Goal: Task Accomplishment & Management: Use online tool/utility

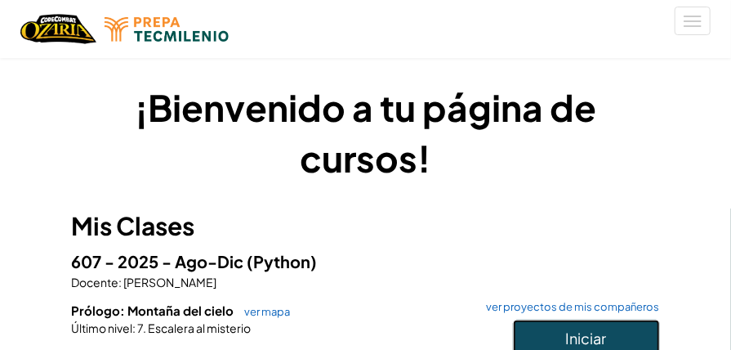
click at [570, 330] on span "Iniciar" at bounding box center [586, 337] width 41 height 19
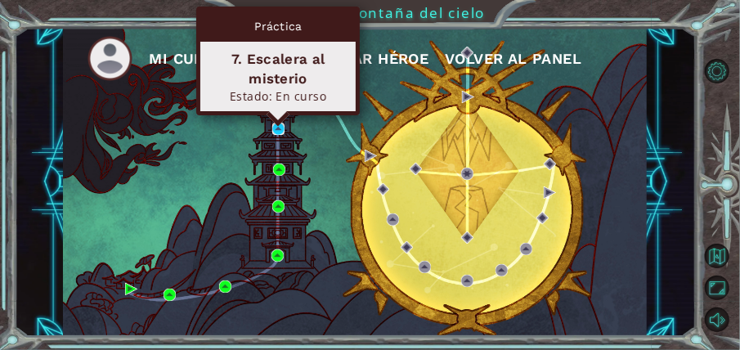
click at [275, 127] on img at bounding box center [278, 129] width 12 height 12
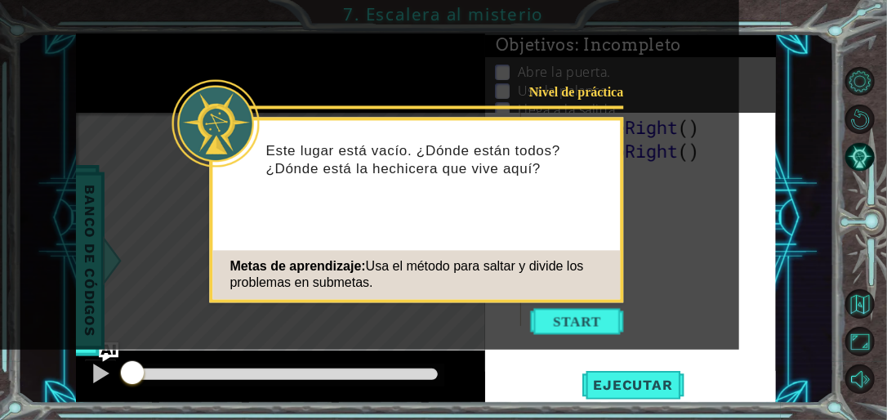
drag, startPoint x: 681, startPoint y: 4, endPoint x: 474, endPoint y: 203, distance: 287.8
click at [474, 203] on div "Este lugar está vacío. ¿Dónde están todos? ¿Dónde está la hechicera que vive aq…" at bounding box center [417, 168] width 408 height 83
click at [595, 302] on div "Nivel de práctica Este lugar está vacío. ¿Dónde están todos? ¿Dónde está la hec…" at bounding box center [417, 210] width 414 height 185
click at [590, 314] on button "Start" at bounding box center [577, 322] width 93 height 26
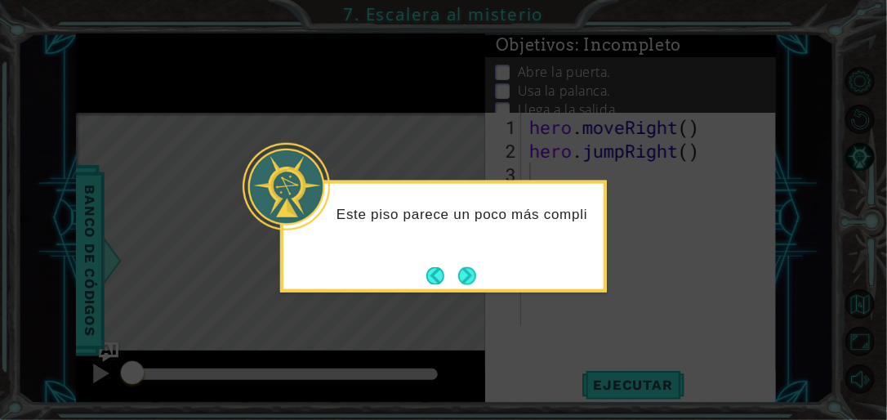
click at [476, 275] on button "Next" at bounding box center [467, 275] width 18 height 18
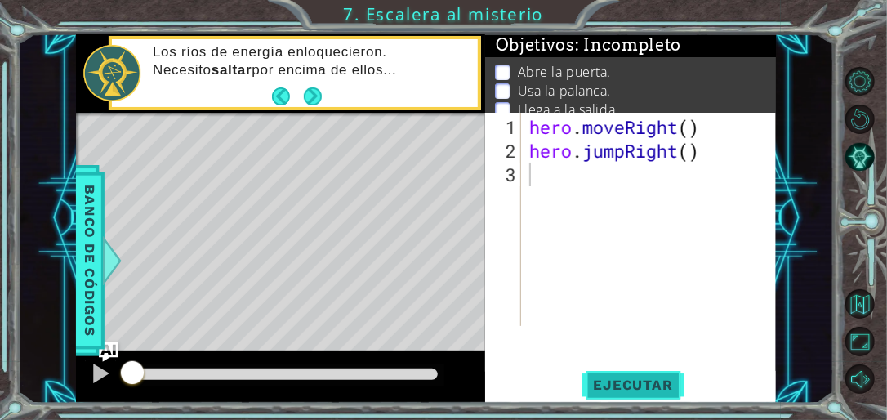
click at [673, 349] on span "Ejecutar" at bounding box center [634, 385] width 112 height 16
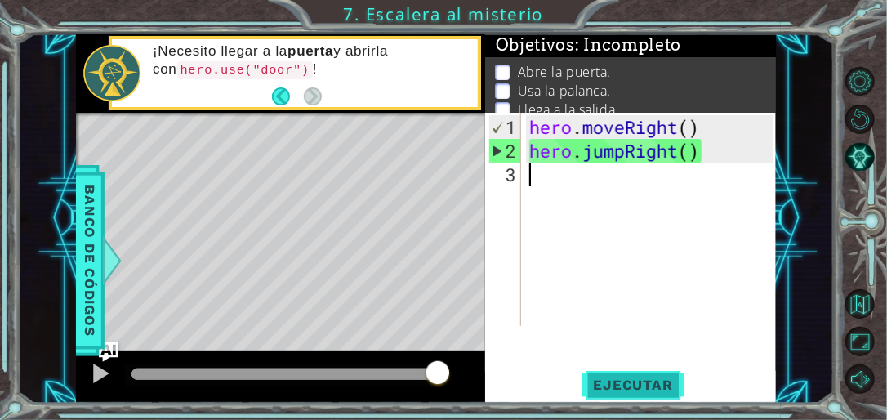
type textarea "g"
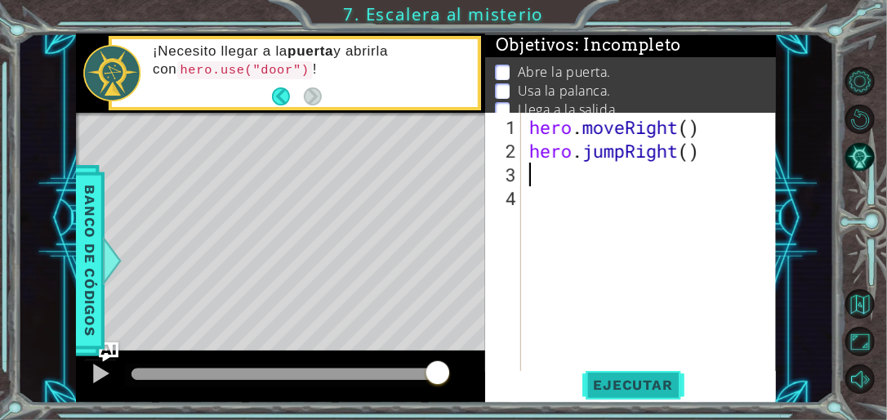
type textarea "hero.jumpRight()"
click at [538, 172] on div "hero . moveRight ( ) hero . jumpRight ( )" at bounding box center [653, 269] width 255 height 308
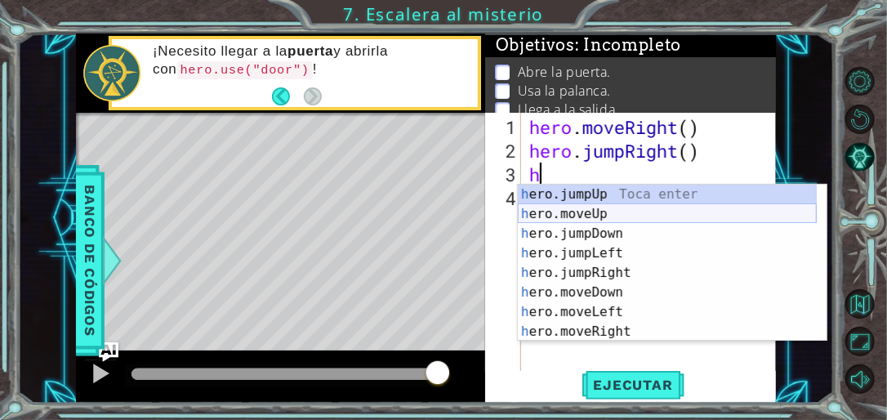
click at [588, 212] on div "h ero.jumpUp Toca enter h ero.moveUp Toca enter h ero.jumpDown Toca enter h ero…" at bounding box center [667, 283] width 299 height 196
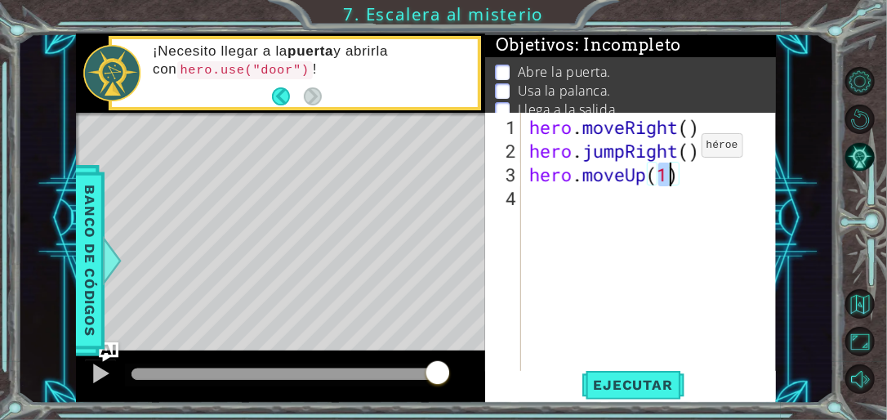
scroll to position [0, 6]
click at [636, 349] on span "Ejecutar" at bounding box center [634, 385] width 112 height 16
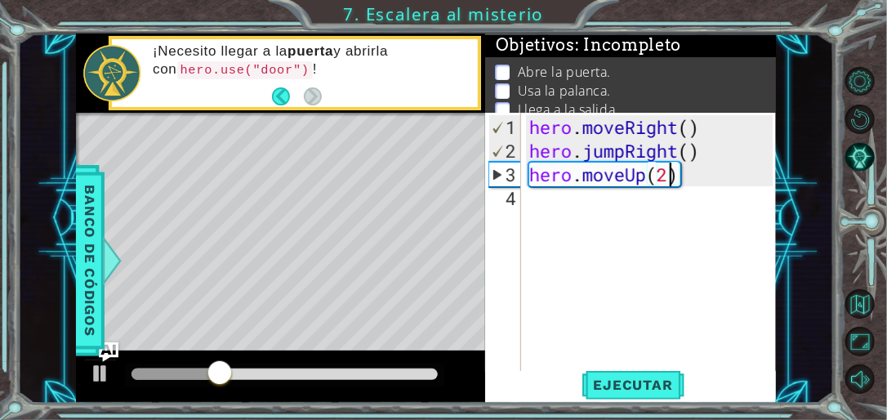
type textarea "hero.moveUp()"
click at [537, 199] on div "hero . moveRight ( ) hero . jumpRight ( ) hero . moveUp ( )" at bounding box center [653, 269] width 255 height 308
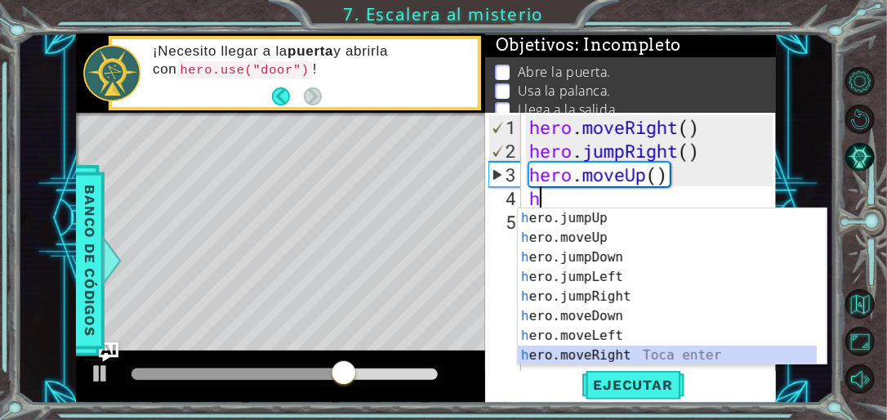
click at [606, 349] on div "h ero.jumpUp Toca enter h ero.moveUp Toca enter h ero.jumpDown Toca enter h ero…" at bounding box center [667, 306] width 299 height 196
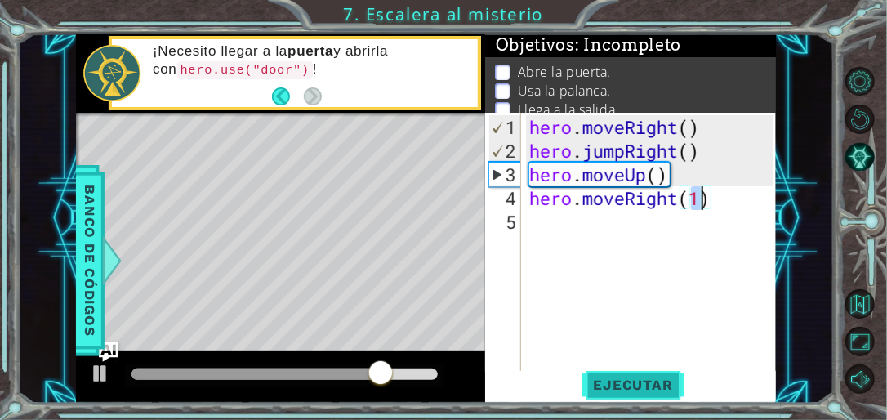
type textarea "hero.moveRight(1)"
click at [659, 349] on span "Ejecutar" at bounding box center [634, 385] width 112 height 16
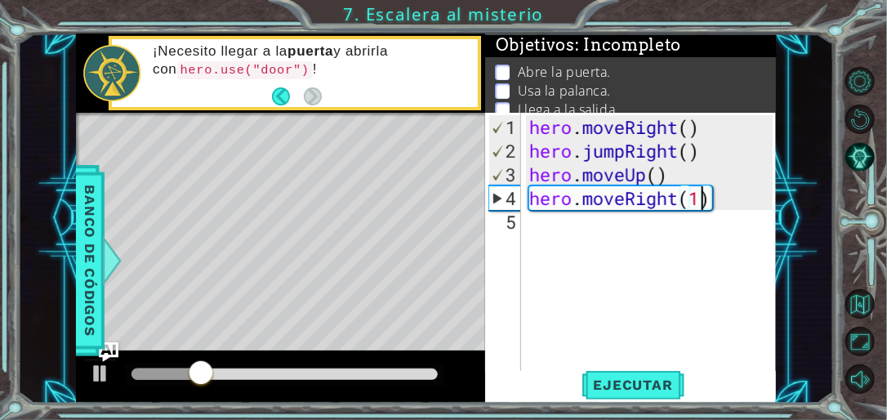
click at [576, 231] on div "hero . moveRight ( ) hero . jumpRight ( ) hero . moveUp ( ) hero . moveRight ( …" at bounding box center [653, 269] width 255 height 308
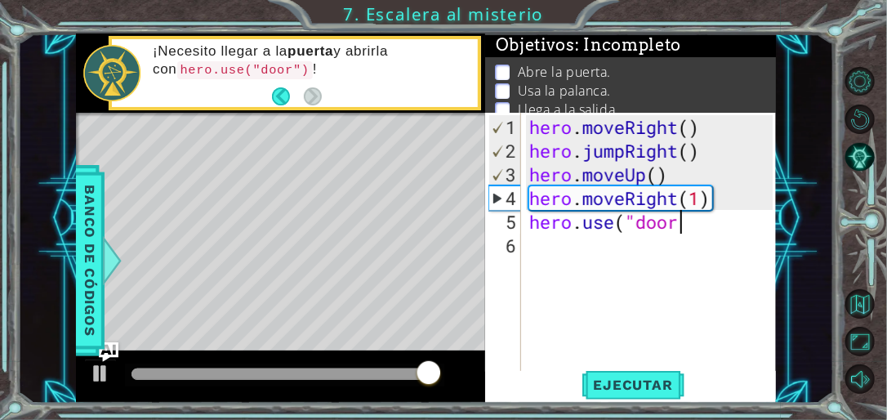
scroll to position [0, 7]
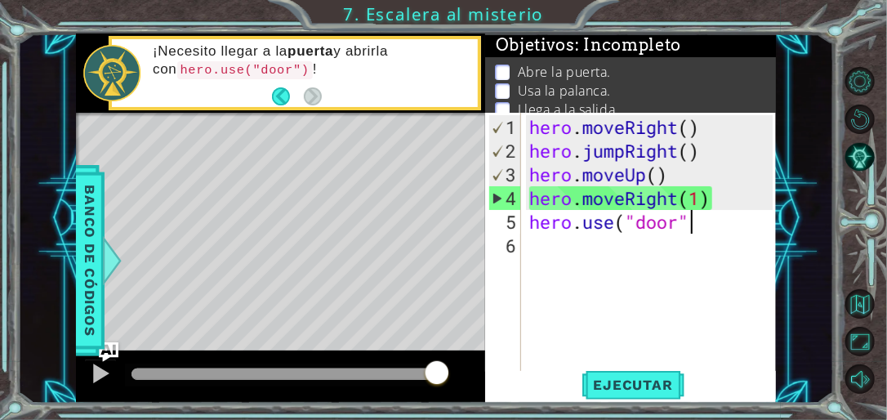
type textarea "hero.use("door")"
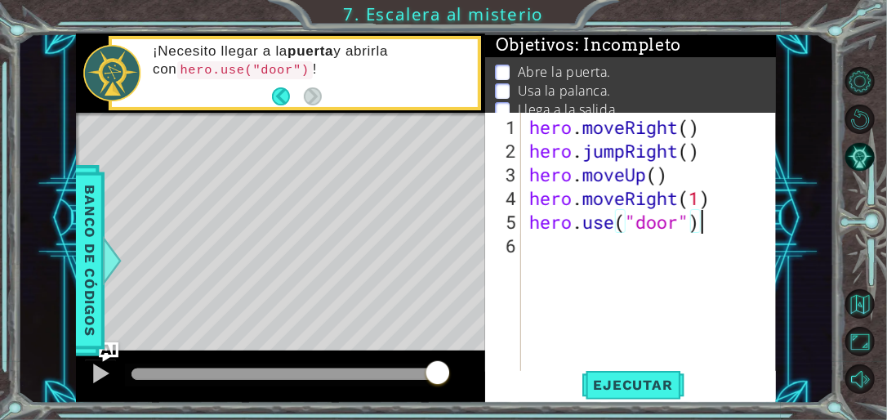
scroll to position [0, 0]
click at [644, 349] on span "Ejecutar" at bounding box center [634, 385] width 112 height 16
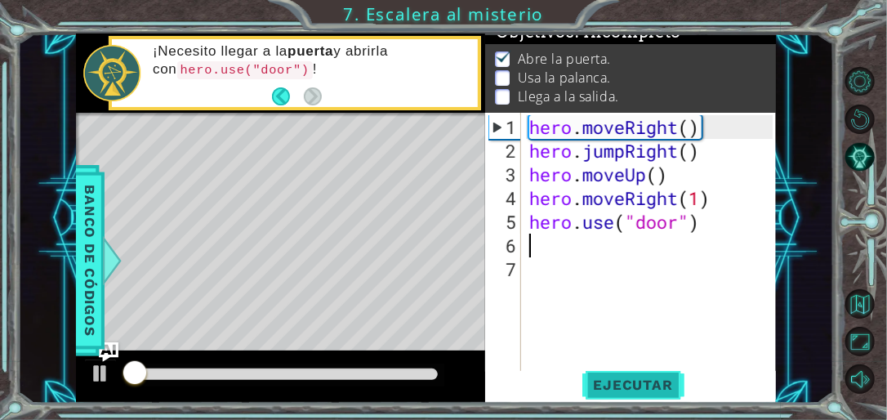
scroll to position [16, 0]
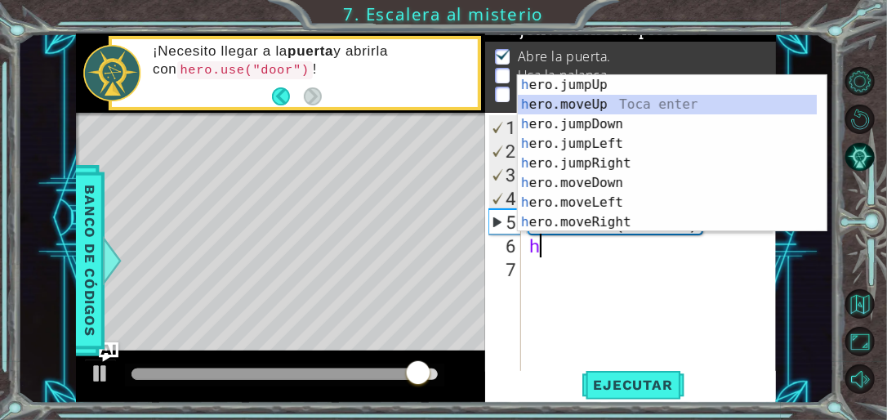
click at [598, 96] on div "h ero.jumpUp Toca enter h ero.moveUp Toca enter h ero.jumpDown Toca enter h ero…" at bounding box center [672, 173] width 309 height 196
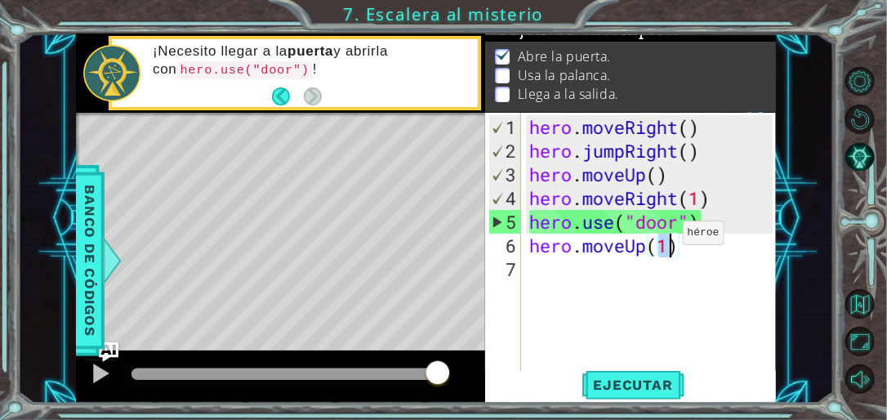
type textarea "hero.moveUp(2)"
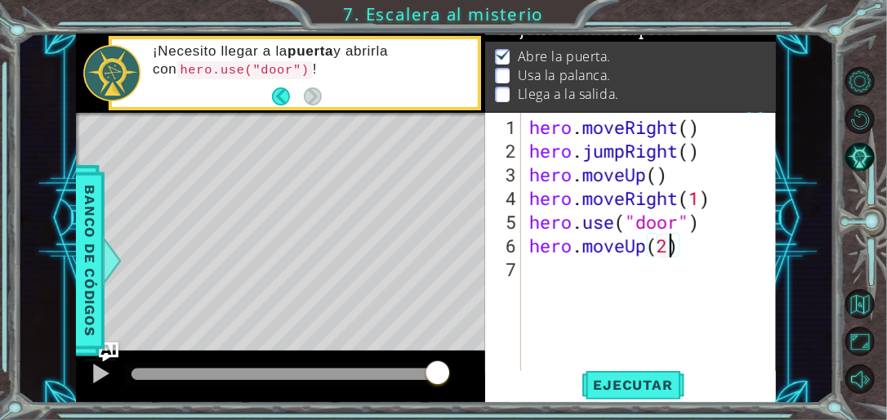
click at [632, 270] on div "hero . moveRight ( ) hero . jumpRight ( ) hero . moveUp ( ) hero . moveRight ( …" at bounding box center [653, 269] width 255 height 308
type textarea "h"
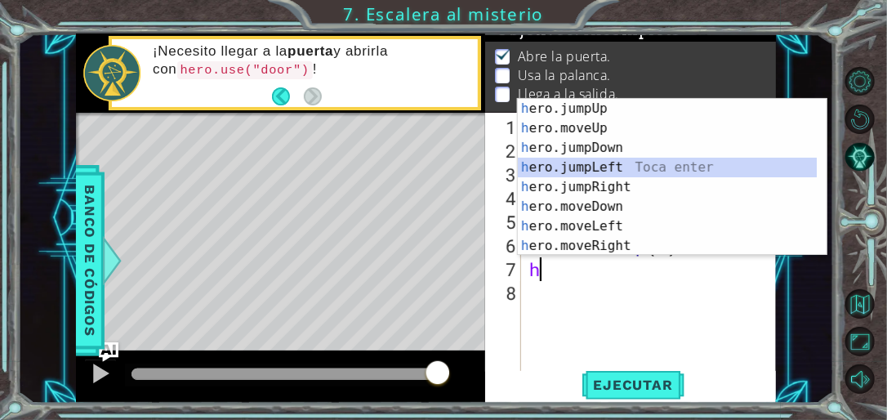
click at [608, 169] on div "h ero.jumpUp Toca enter h ero.moveUp Toca enter h ero.jumpDown Toca enter h ero…" at bounding box center [667, 197] width 299 height 196
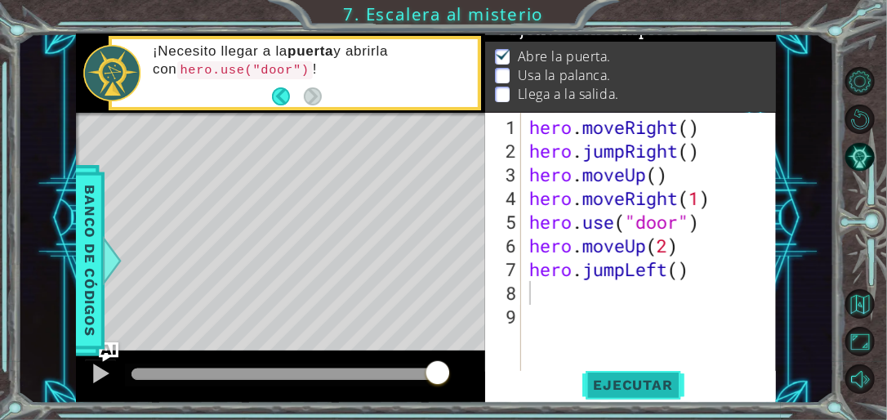
click at [634, 349] on span "Ejecutar" at bounding box center [634, 385] width 112 height 16
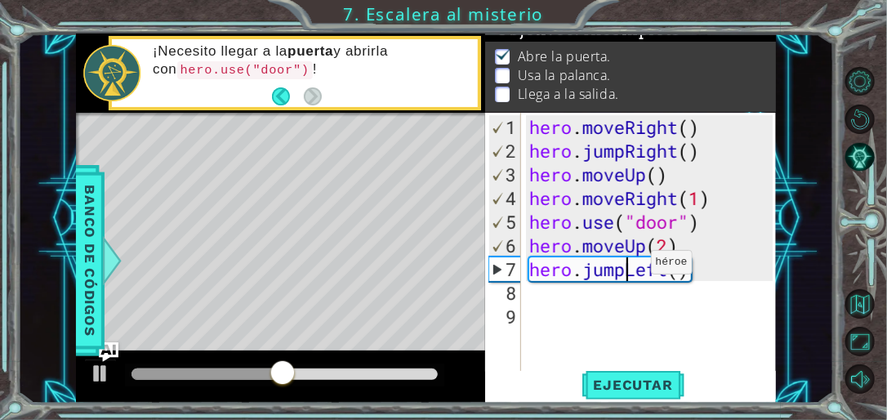
click at [627, 268] on div "hero . moveRight ( ) hero . jumpRight ( ) hero . moveUp ( ) hero . moveRight ( …" at bounding box center [653, 269] width 255 height 308
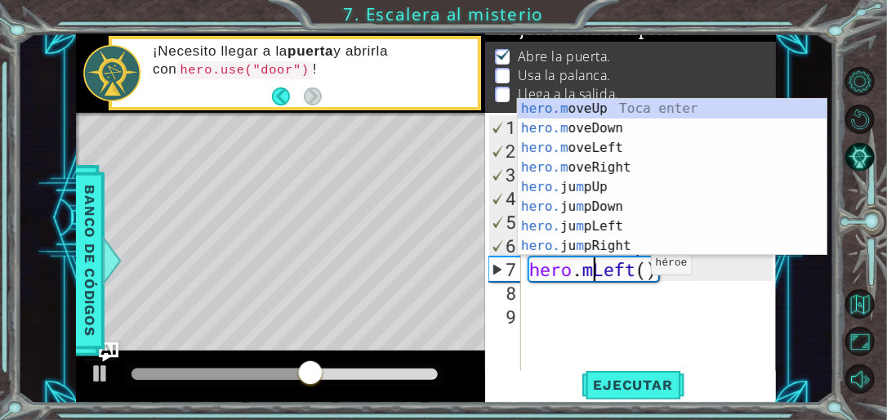
scroll to position [0, 3]
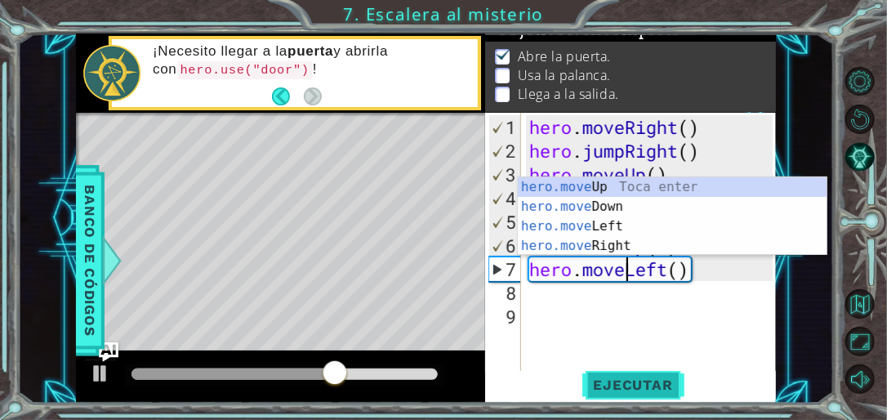
type textarea "hero.moveLeft()"
click at [601, 349] on span "Ejecutar" at bounding box center [634, 385] width 112 height 16
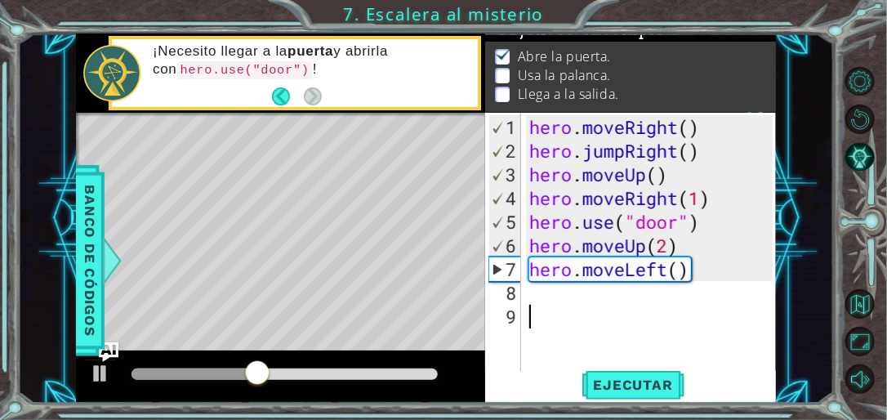
click at [562, 307] on div "hero . moveRight ( ) hero . jumpRight ( ) hero . moveUp ( ) hero . moveRight ( …" at bounding box center [653, 269] width 255 height 308
click at [568, 287] on div "hero . moveRight ( ) hero . jumpRight ( ) hero . moveUp ( ) hero . moveRight ( …" at bounding box center [653, 269] width 255 height 308
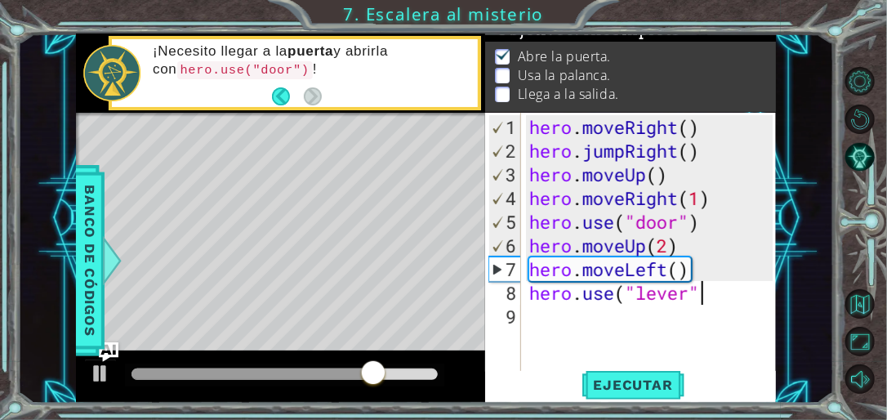
scroll to position [0, 7]
type textarea "hero.use("lever")"
click at [659, 349] on span "Ejecutar" at bounding box center [634, 385] width 112 height 16
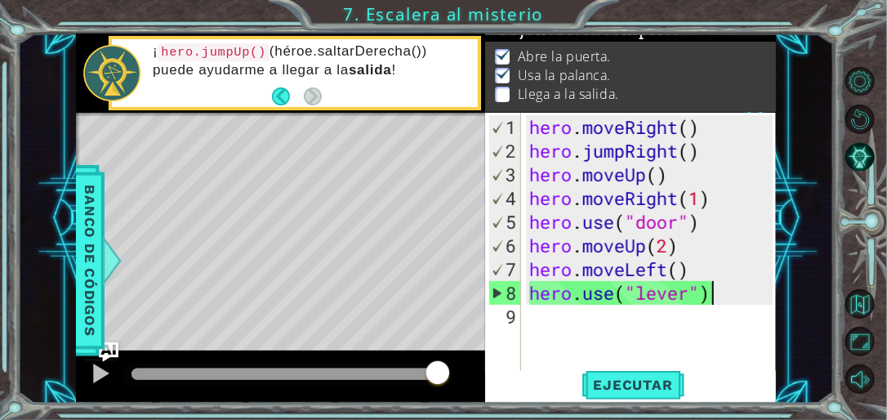
click at [601, 324] on div "hero . moveRight ( ) hero . jumpRight ( ) hero . moveUp ( ) hero . moveRight ( …" at bounding box center [653, 269] width 255 height 308
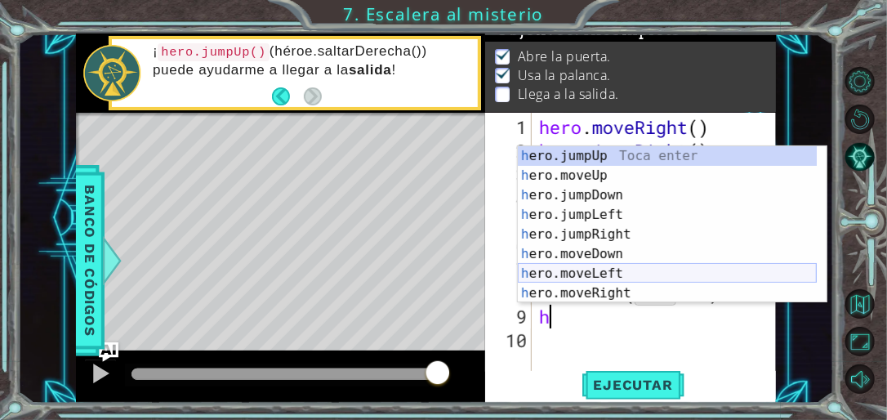
click at [599, 267] on div "h ero.jumpUp Toca enter h ero.moveUp Toca enter h ero.jumpDown Toca enter h ero…" at bounding box center [667, 244] width 299 height 196
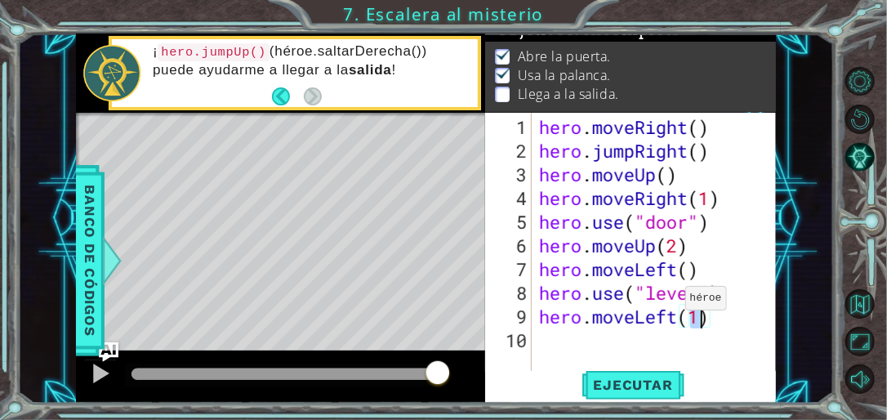
type textarea "hero.moveLeft(2)"
click at [549, 335] on div "hero . moveRight ( ) hero . jumpRight ( ) hero . moveUp ( ) hero . moveRight ( …" at bounding box center [658, 269] width 245 height 308
type textarea "h"
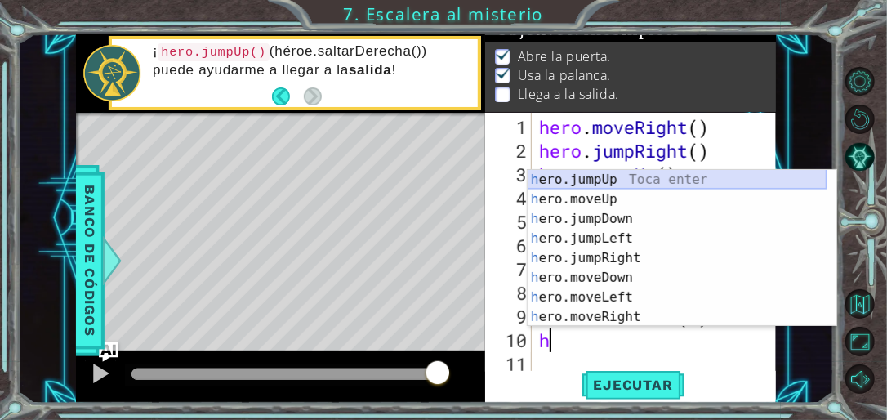
click at [609, 180] on div "h ero.jumpUp Toca enter h ero.moveUp Toca enter h ero.jumpDown Toca enter h ero…" at bounding box center [677, 268] width 299 height 196
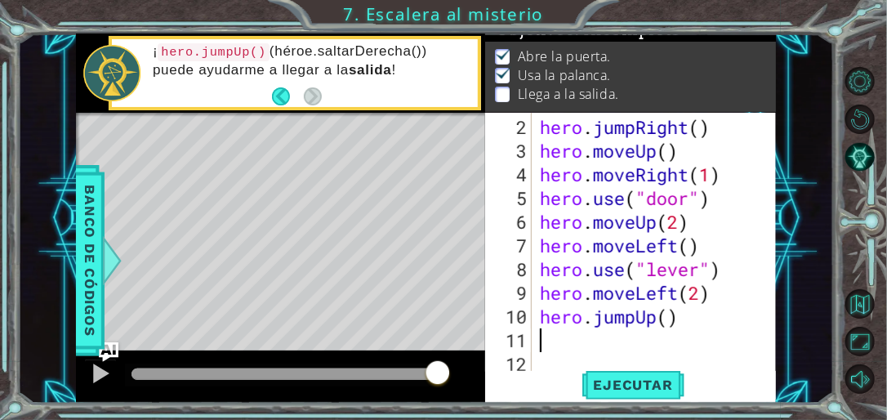
scroll to position [23, 0]
click at [656, 349] on button "Ejecutar" at bounding box center [634, 385] width 112 height 29
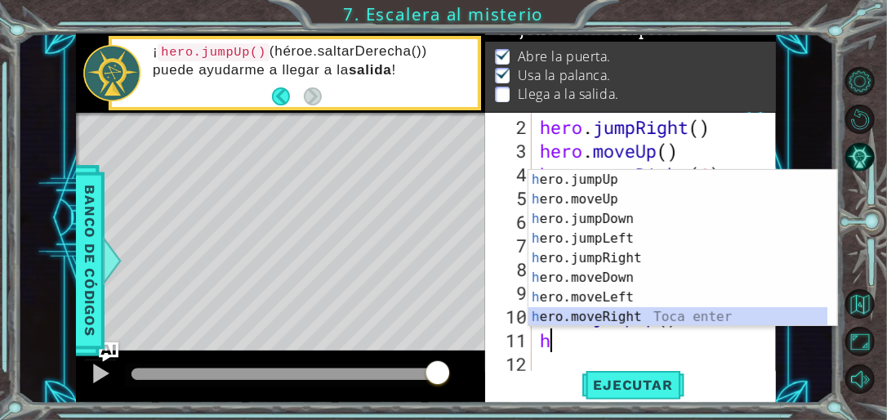
click at [611, 308] on div "h ero.jumpUp Toca enter h ero.moveUp Toca enter h ero.jumpDown Toca enter h ero…" at bounding box center [678, 268] width 299 height 196
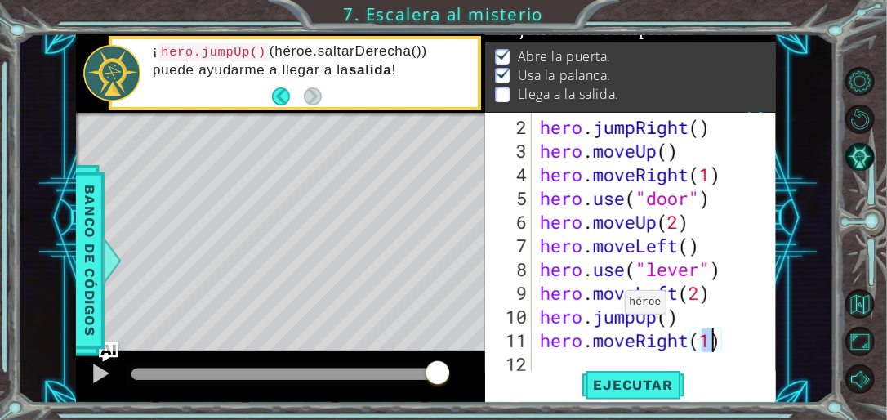
type textarea "hero.moveRight(2)"
click at [632, 349] on span "Ejecutar" at bounding box center [634, 385] width 112 height 16
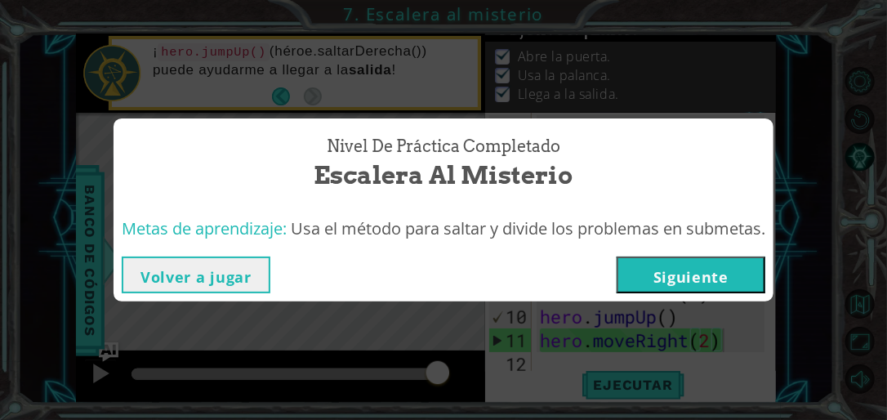
click at [691, 267] on button "Siguiente" at bounding box center [691, 275] width 149 height 37
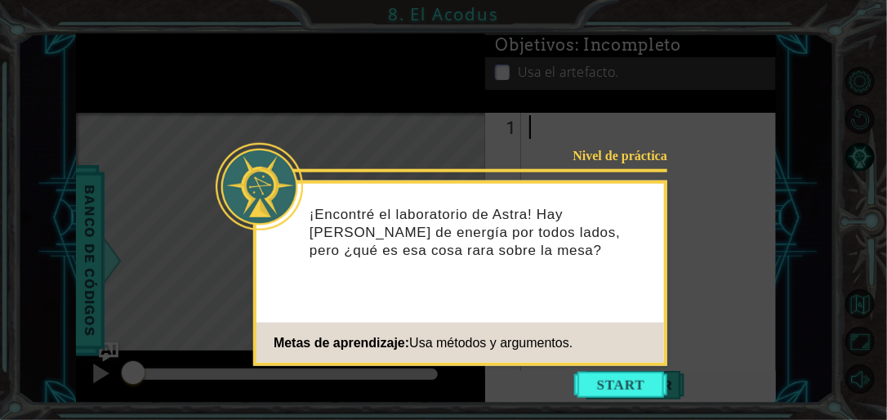
click at [614, 349] on button "Start" at bounding box center [620, 385] width 93 height 26
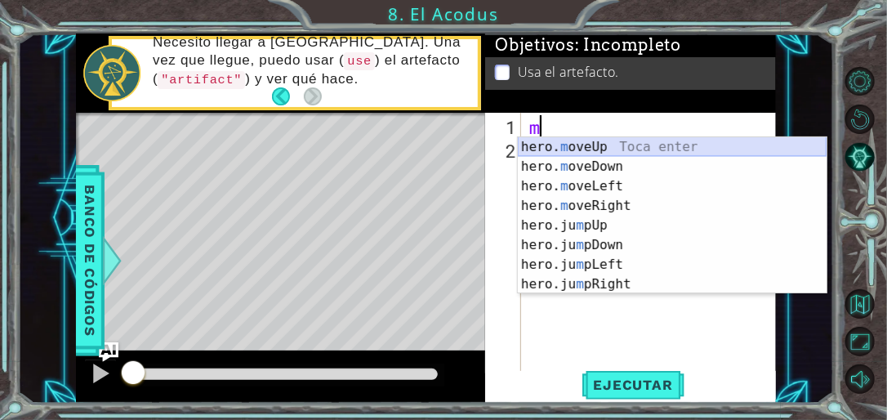
click at [593, 141] on div "hero. m oveUp Toca enter hero. m oveDown Toca enter hero. m oveLeft Toca enter …" at bounding box center [672, 235] width 309 height 196
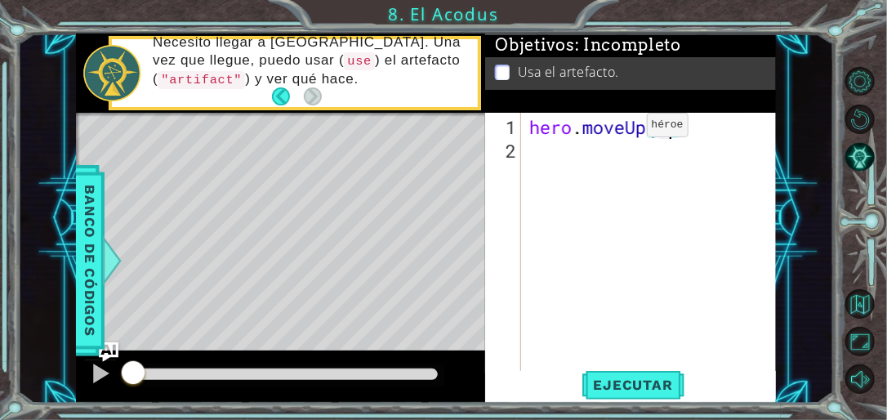
scroll to position [0, 6]
type textarea "hero.moveUp(3)"
click at [634, 145] on div "hero . moveUp ( 3 )" at bounding box center [653, 269] width 255 height 308
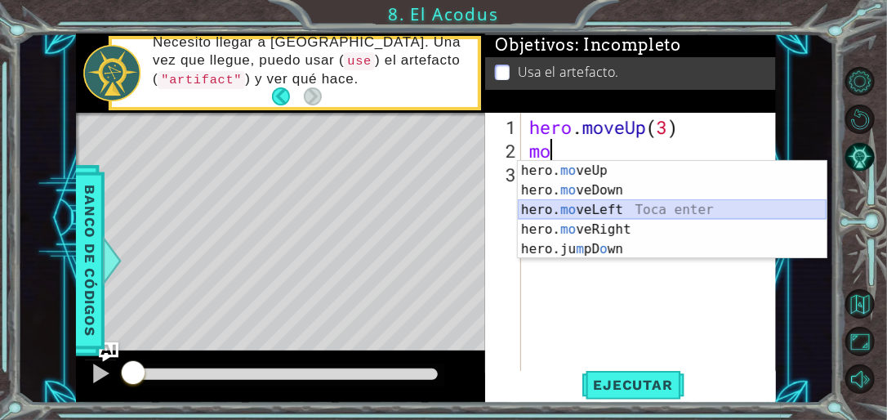
click at [612, 203] on div "hero. mo veUp Toca enter hero. mo veDown Toca enter hero. mo veLeft Toca enter …" at bounding box center [672, 229] width 309 height 137
type textarea "hero.moveLeft(1)"
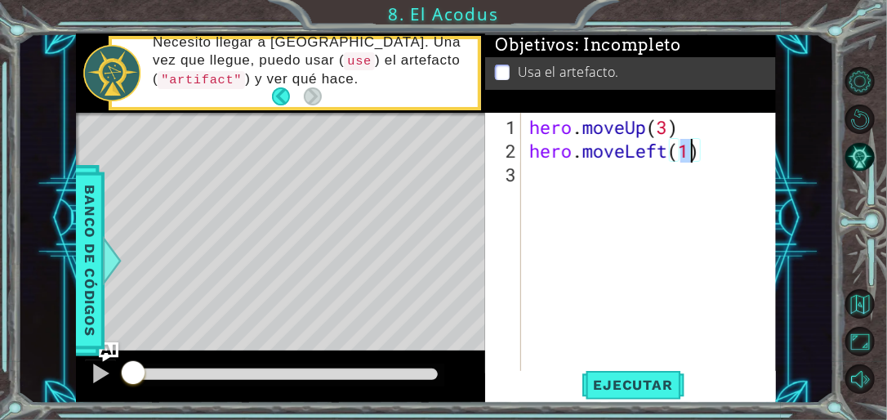
click at [605, 193] on div "hero . moveUp ( 3 ) hero . moveLeft ( 1 )" at bounding box center [653, 269] width 255 height 308
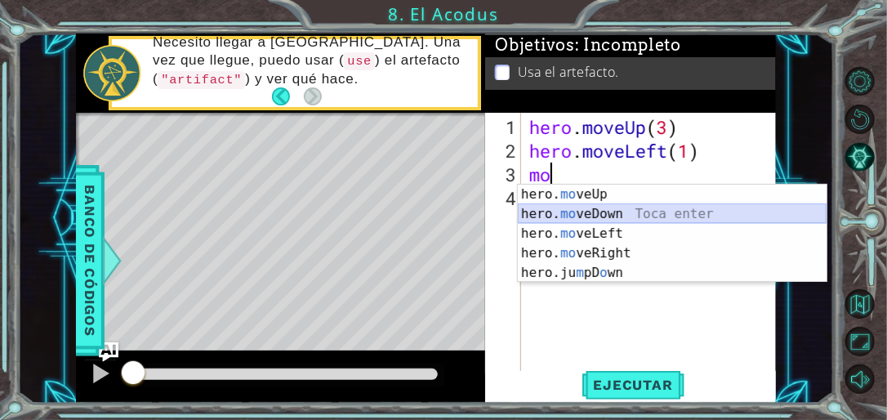
click at [605, 212] on div "hero. mo veUp Toca enter hero. mo veDown Toca enter hero. mo veLeft Toca enter …" at bounding box center [672, 253] width 309 height 137
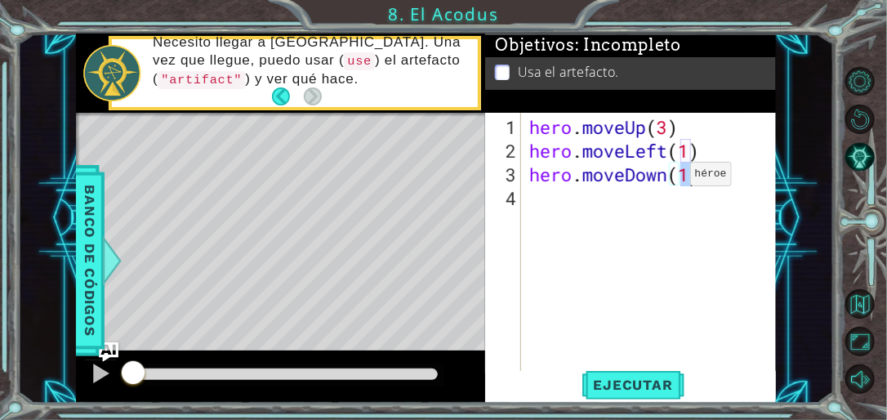
type textarea "hero.moveDown(3)"
click at [620, 206] on div "hero . moveUp ( 3 ) hero . moveLeft ( 1 ) hero . moveDown ( 3 )" at bounding box center [653, 269] width 255 height 308
click at [275, 98] on button "Back" at bounding box center [288, 96] width 32 height 18
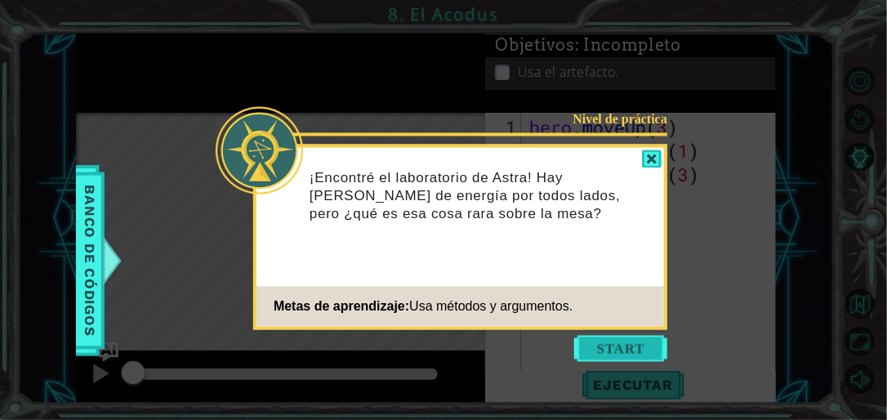
click at [617, 342] on button "Start" at bounding box center [620, 349] width 93 height 26
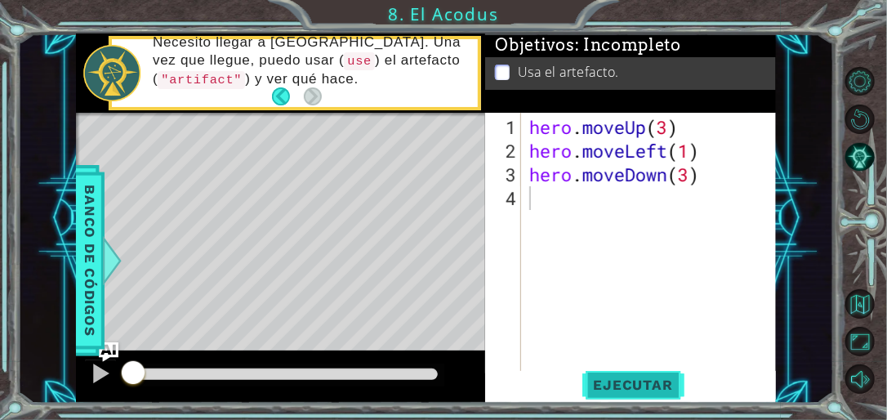
click at [662, 349] on span "Ejecutar" at bounding box center [634, 385] width 112 height 16
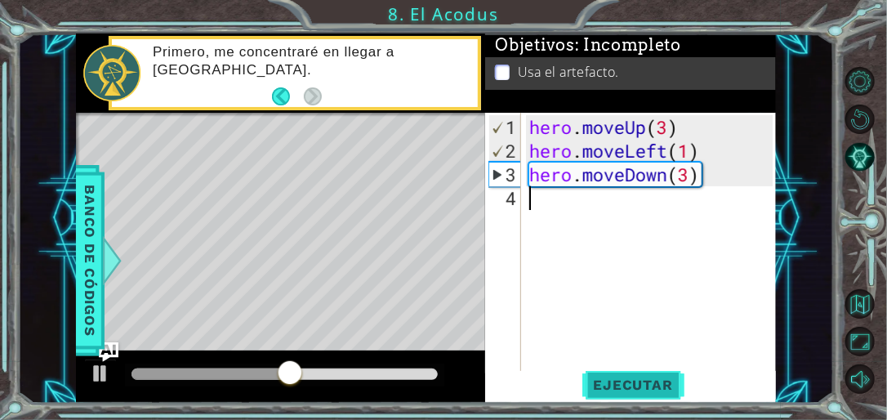
type textarea "h"
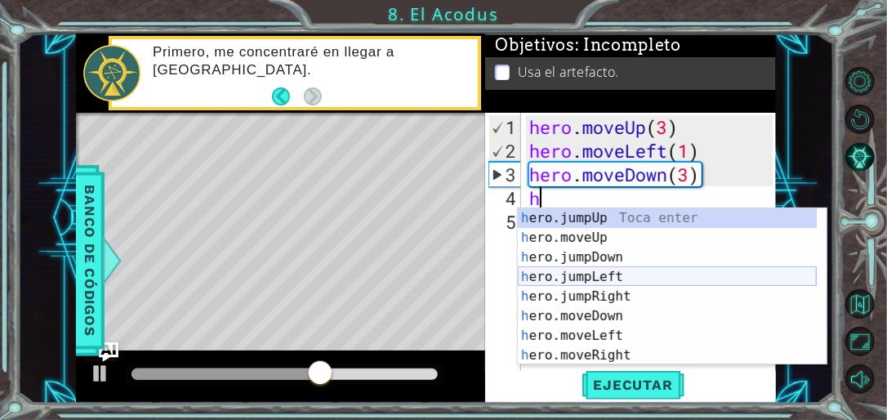
click at [569, 281] on div "h ero.jumpUp Toca enter h ero.moveUp Toca enter h ero.jumpDown Toca enter h ero…" at bounding box center [667, 306] width 299 height 196
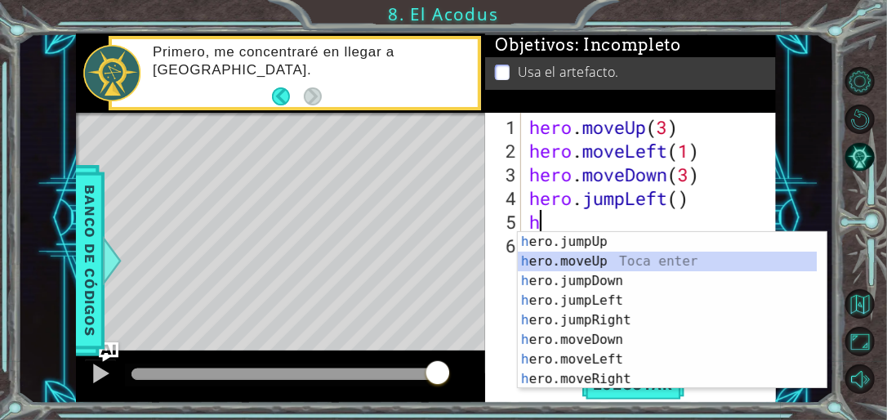
click at [606, 258] on div "h ero.jumpUp Toca enter h ero.moveUp Toca enter h ero.jumpDown Toca enter h ero…" at bounding box center [667, 330] width 299 height 196
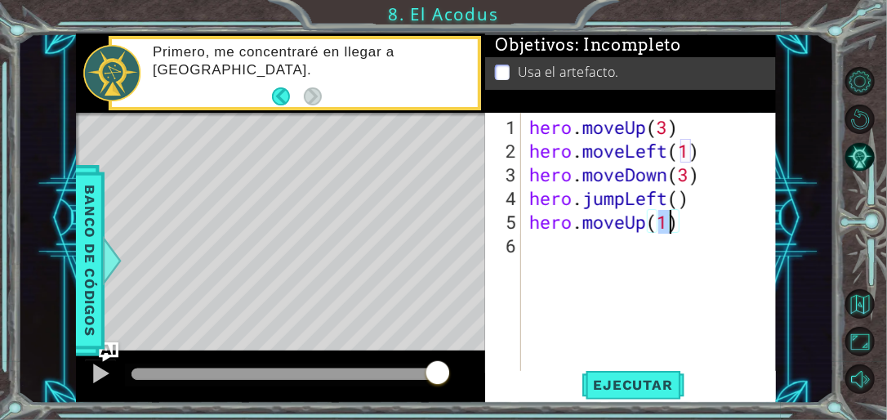
type textarea "hero.moveUp(2)"
click at [543, 243] on div "hero . moveUp ( 3 ) hero . moveLeft ( 1 ) hero . moveDown ( 3 ) hero . jumpLeft…" at bounding box center [653, 269] width 255 height 308
type textarea "h"
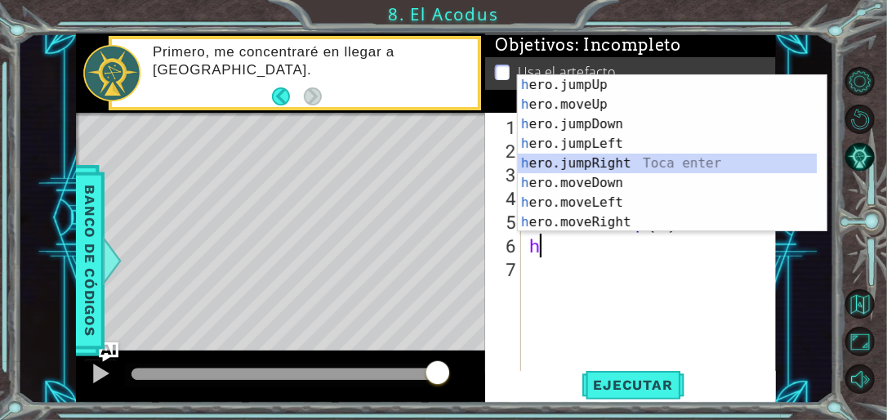
click at [606, 163] on div "h ero.jumpUp Toca enter h ero.moveUp Toca enter h ero.jumpDown Toca enter h ero…" at bounding box center [667, 173] width 299 height 196
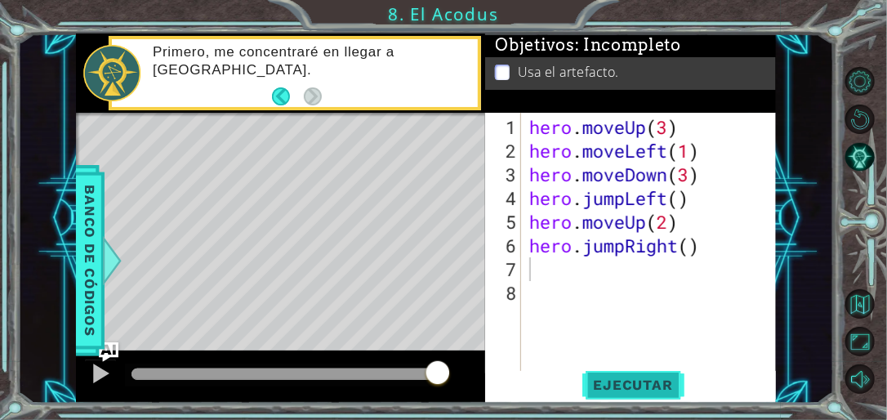
click at [614, 349] on span "Ejecutar" at bounding box center [634, 385] width 112 height 16
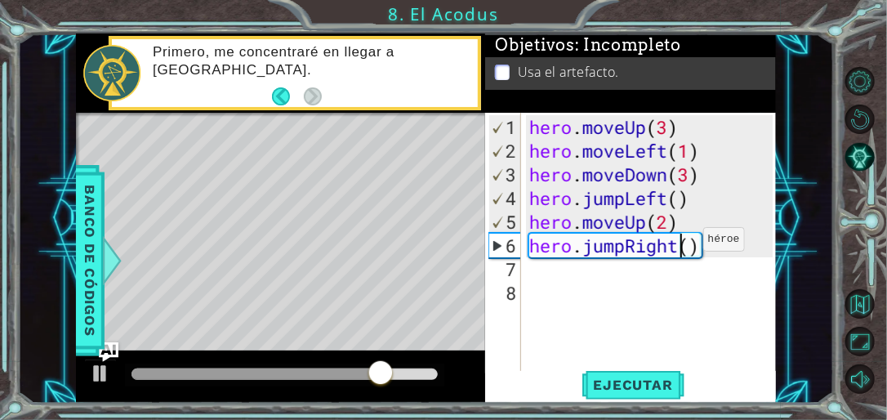
click at [679, 245] on div "hero . moveUp ( 3 ) hero . moveLeft ( 1 ) hero . moveDown ( 3 ) hero . jumpLeft…" at bounding box center [653, 269] width 255 height 308
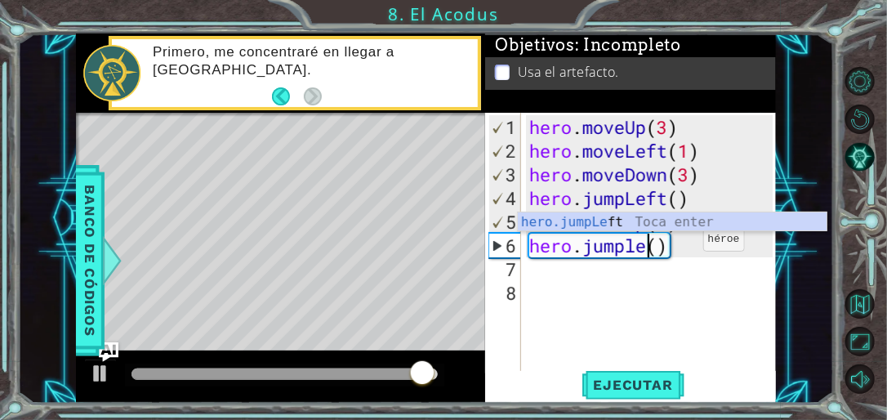
scroll to position [0, 5]
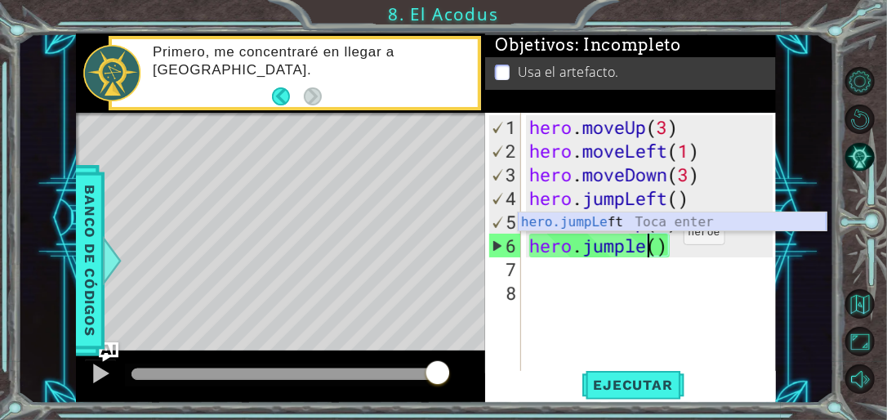
click at [599, 221] on div "hero.jumpLe ft Toca enter" at bounding box center [672, 241] width 309 height 59
type textarea "hero.jumpLeft"
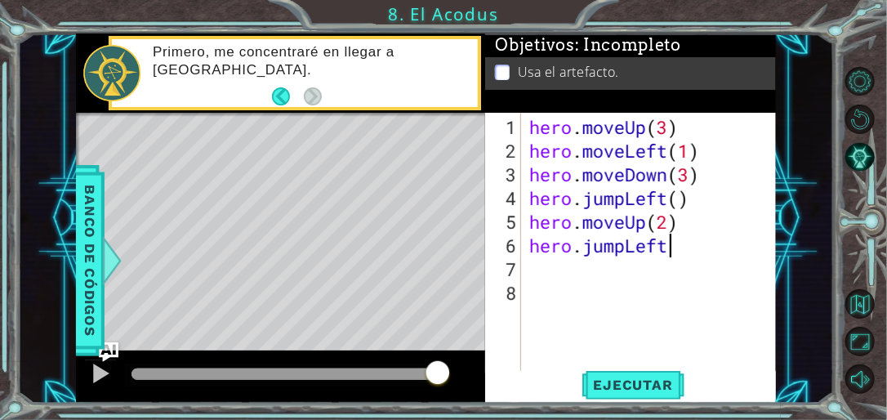
click at [629, 255] on div "hero . moveUp ( 3 ) hero . moveLeft ( 1 ) hero . moveDown ( 3 ) hero . jumpLeft…" at bounding box center [653, 269] width 255 height 308
click at [624, 248] on div "hero . moveUp ( 3 ) hero . moveLeft ( 1 ) hero . moveDown ( 3 ) hero . jumpLeft…" at bounding box center [653, 269] width 255 height 308
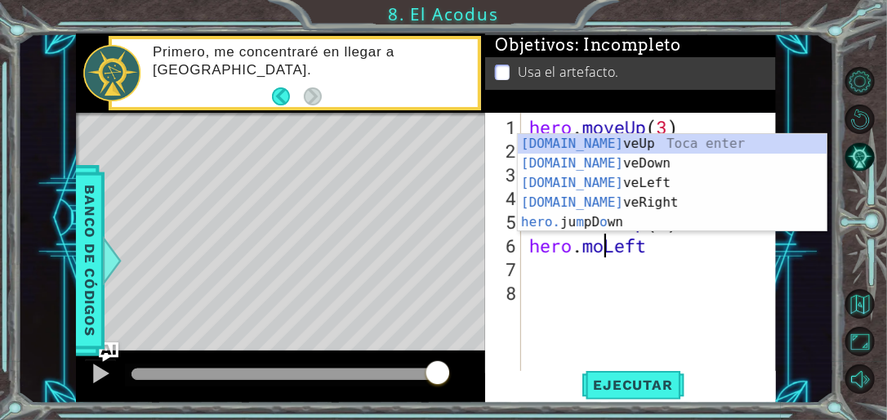
scroll to position [0, 3]
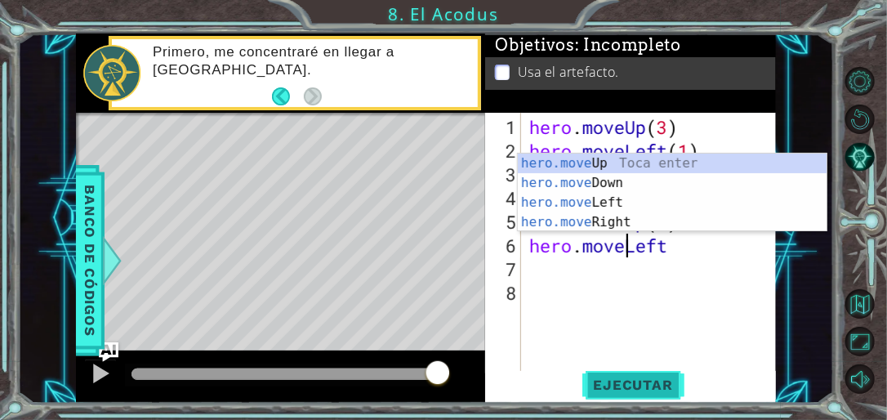
type textarea "hero.moveLeft"
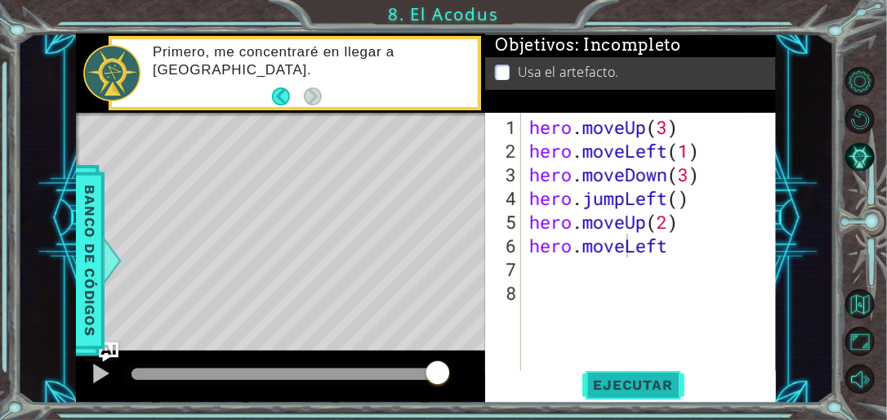
click at [626, 349] on span "Ejecutar" at bounding box center [634, 385] width 112 height 16
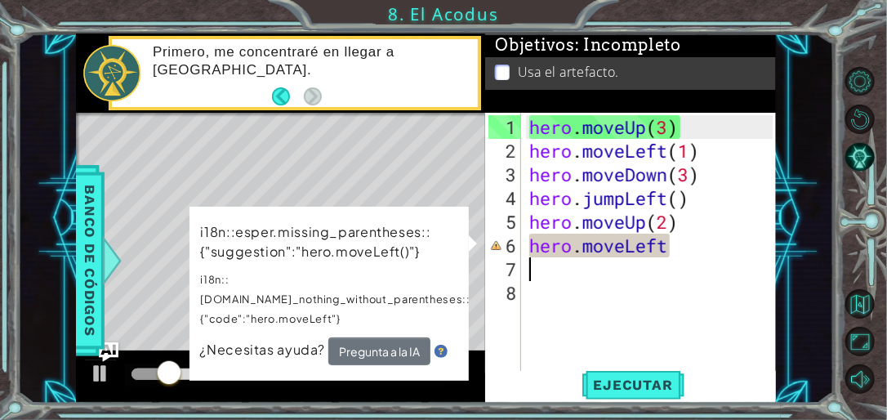
click at [671, 255] on div "hero . moveUp ( 3 ) hero . moveLeft ( 1 ) hero . moveDown ( 3 ) hero . jumpLeft…" at bounding box center [653, 269] width 255 height 308
click at [671, 252] on div "hero . moveUp ( 3 ) hero . moveLeft ( 1 ) hero . moveDown ( 3 ) hero . jumpLeft…" at bounding box center [653, 269] width 255 height 308
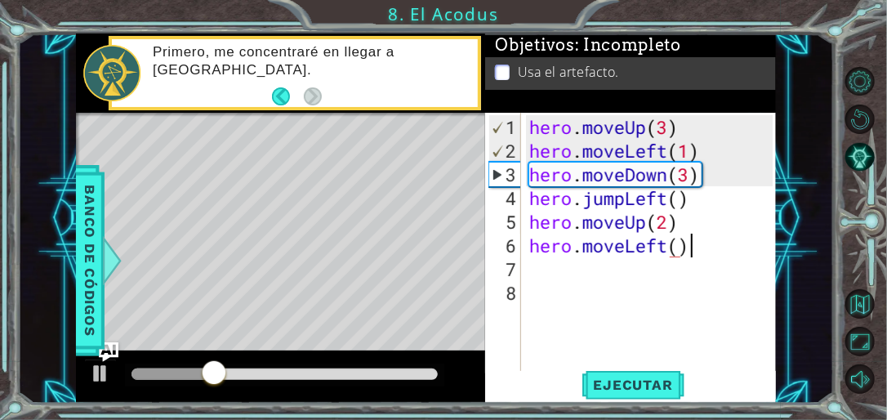
scroll to position [0, 7]
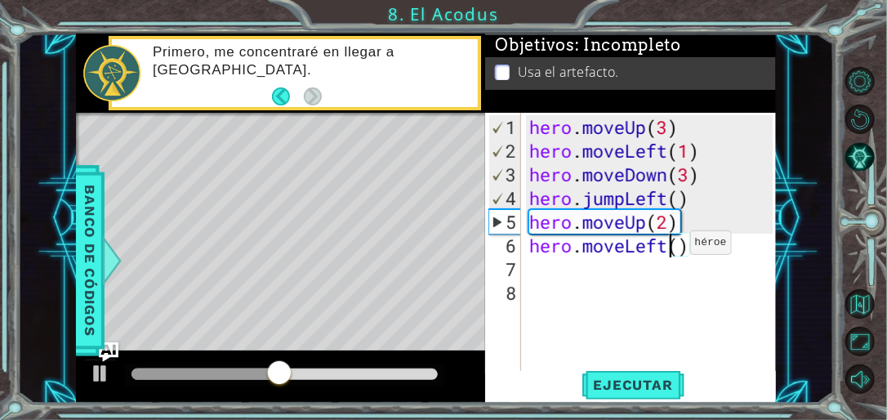
click at [666, 248] on div "hero . moveUp ( 3 ) hero . moveLeft ( 1 ) hero . moveDown ( 3 ) hero . jumpLeft…" at bounding box center [653, 269] width 255 height 308
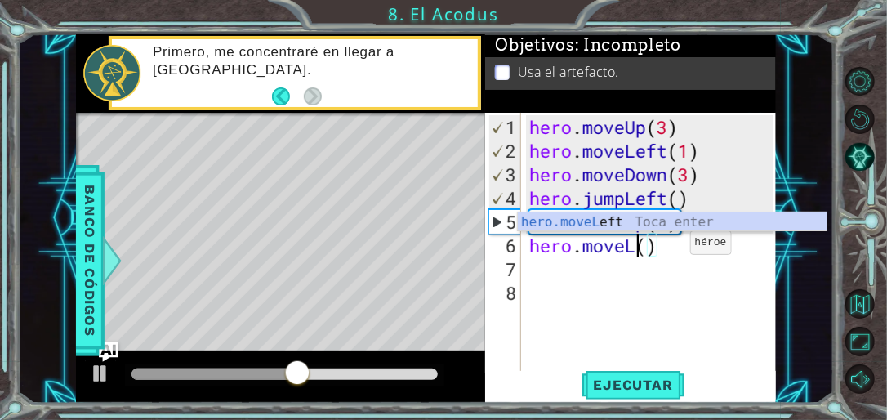
scroll to position [0, 4]
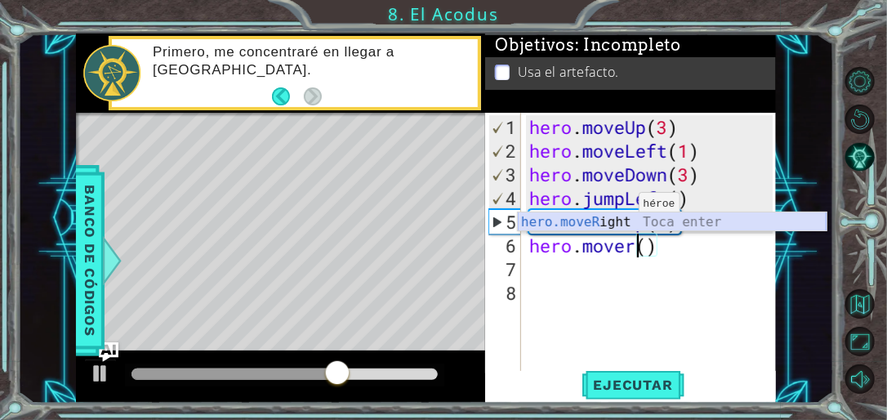
click at [614, 222] on div "hero.moveR ight Toca enter" at bounding box center [672, 241] width 309 height 59
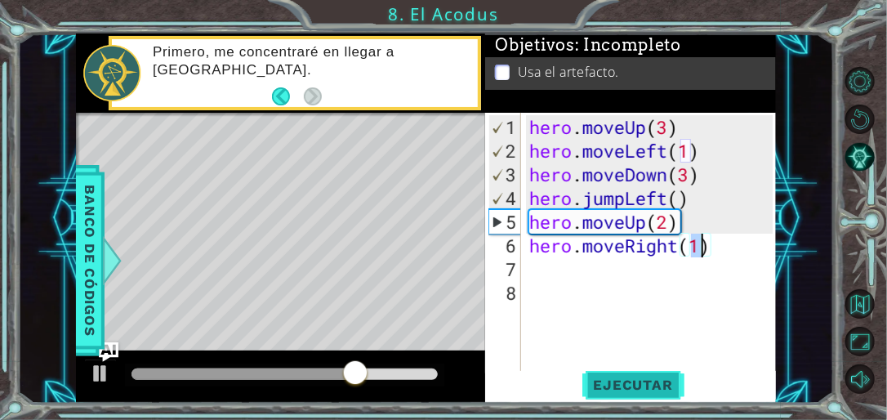
type textarea "hero.moveRight(1)"
click at [635, 349] on span "Ejecutar" at bounding box center [634, 385] width 112 height 16
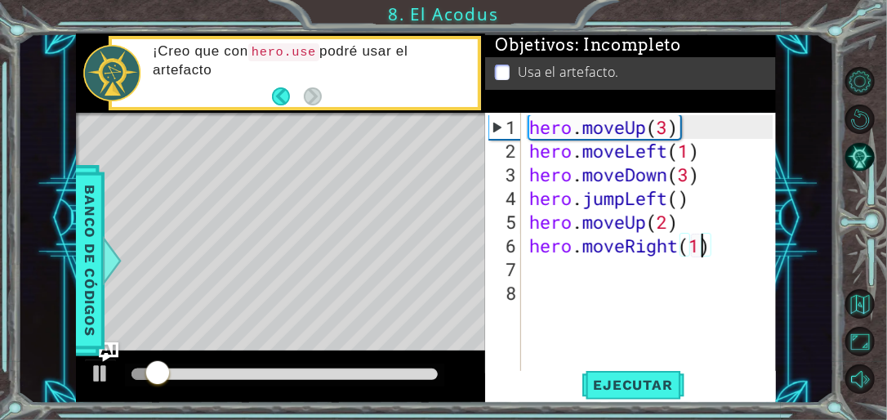
click at [575, 277] on div "hero . moveUp ( 3 ) hero . moveLeft ( 1 ) hero . moveDown ( 3 ) hero . jumpLeft…" at bounding box center [653, 269] width 255 height 308
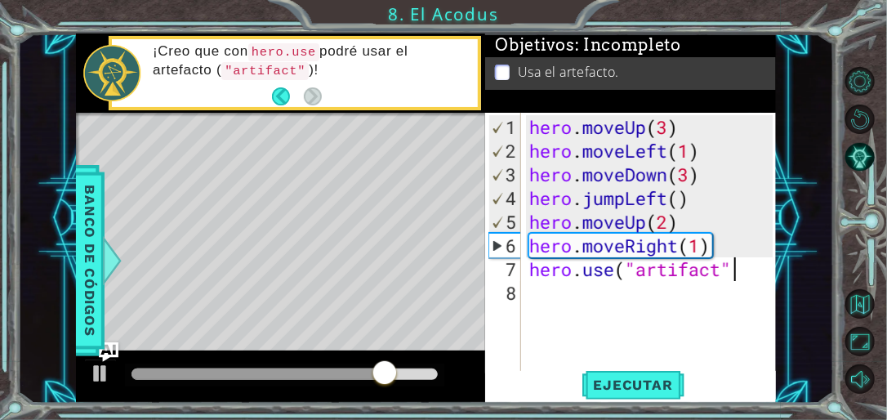
scroll to position [0, 8]
type textarea "hero.use("artifact")"
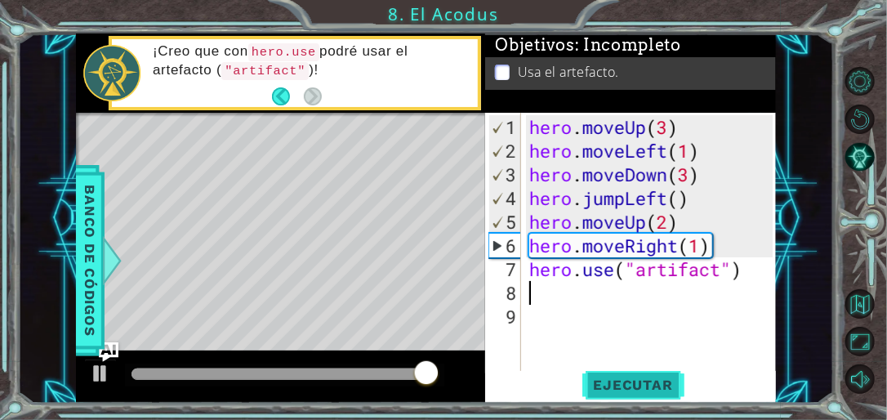
click at [617, 349] on span "Ejecutar" at bounding box center [634, 385] width 112 height 16
